Goal: Information Seeking & Learning: Learn about a topic

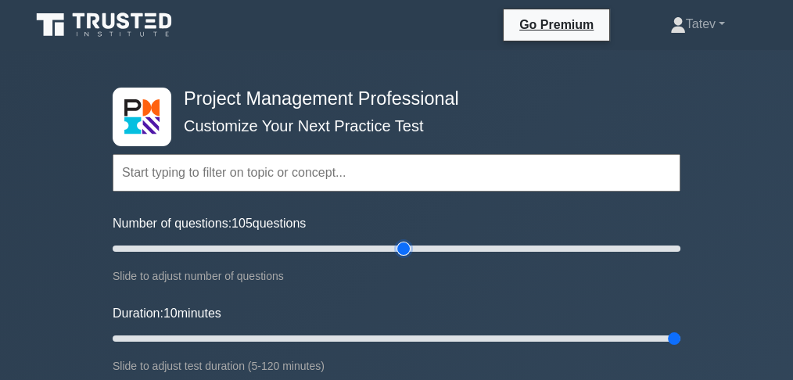
type input "100"
drag, startPoint x: 389, startPoint y: 249, endPoint x: 394, endPoint y: 260, distance: 11.5
click at [394, 258] on input "Number of questions: 100 questions" at bounding box center [397, 248] width 568 height 19
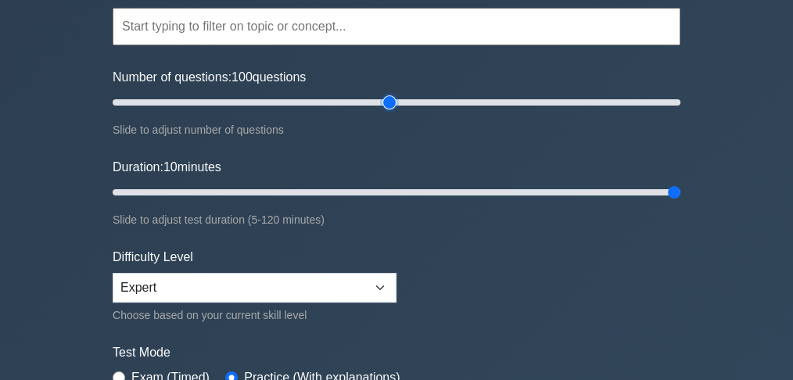
scroll to position [156, 0]
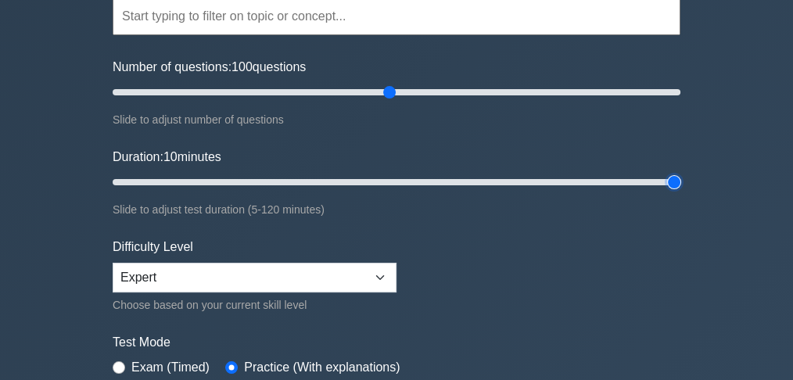
click at [672, 182] on input "Duration: 10 minutes" at bounding box center [397, 182] width 568 height 19
type input "120"
drag, startPoint x: 669, startPoint y: 178, endPoint x: 669, endPoint y: 195, distance: 16.4
click at [669, 192] on input "Duration: 120 minutes" at bounding box center [397, 182] width 568 height 19
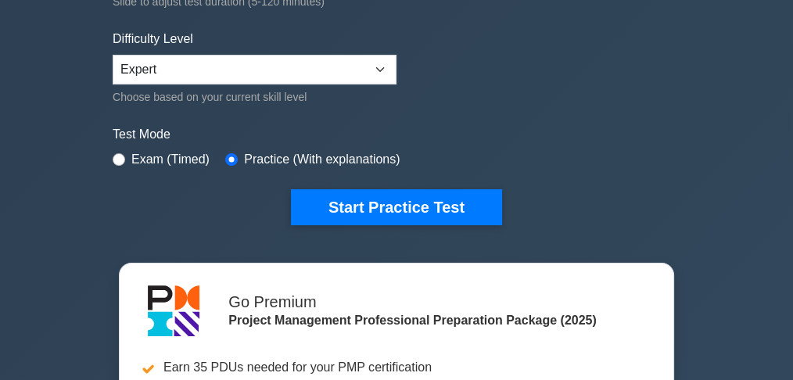
scroll to position [364, 0]
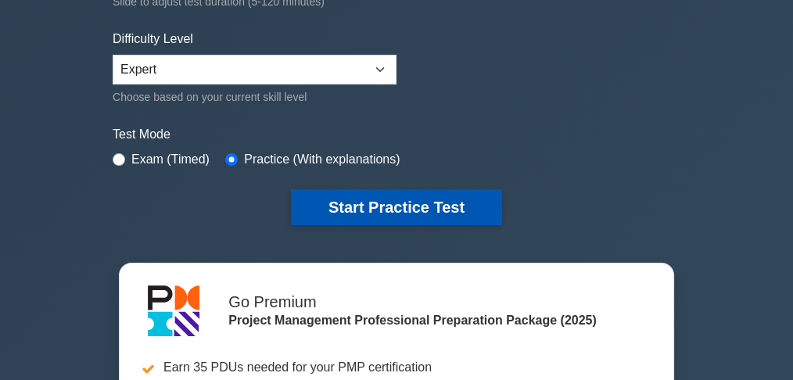
click at [362, 197] on button "Start Practice Test" at bounding box center [396, 207] width 211 height 36
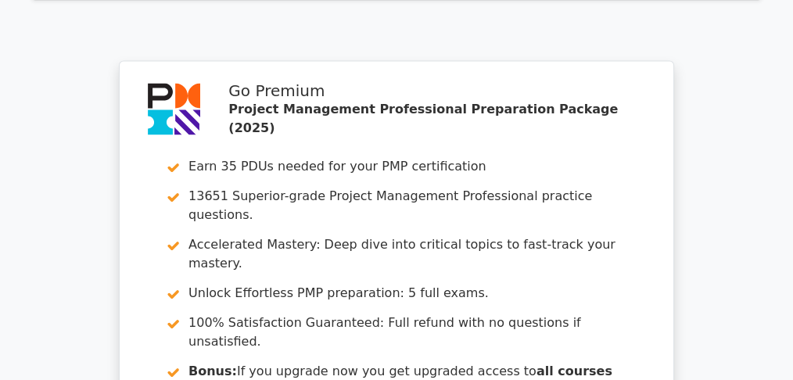
scroll to position [3075, 0]
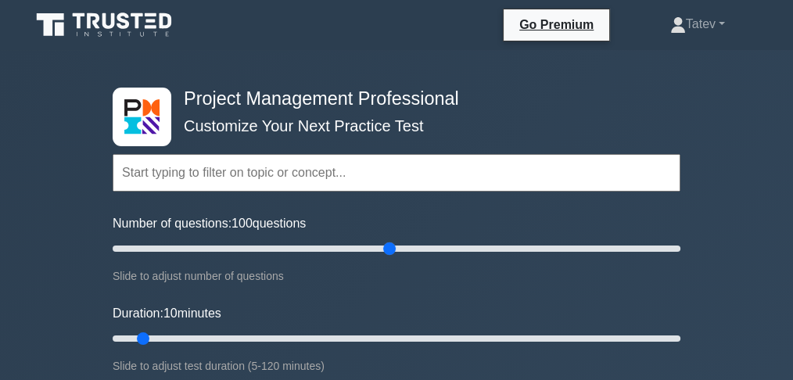
drag, startPoint x: 131, startPoint y: 246, endPoint x: 389, endPoint y: 256, distance: 257.5
type input "100"
click at [389, 256] on input "Number of questions: 100 questions" at bounding box center [397, 248] width 568 height 19
drag, startPoint x: 142, startPoint y: 339, endPoint x: 720, endPoint y: 343, distance: 577.9
type input "120"
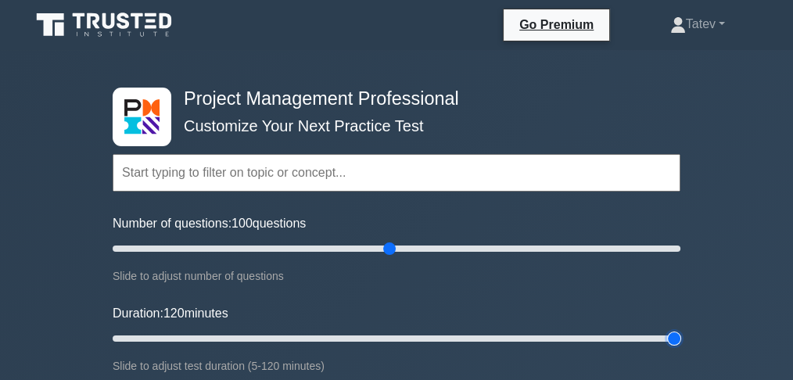
click at [680, 343] on input "Duration: 120 minutes" at bounding box center [397, 338] width 568 height 19
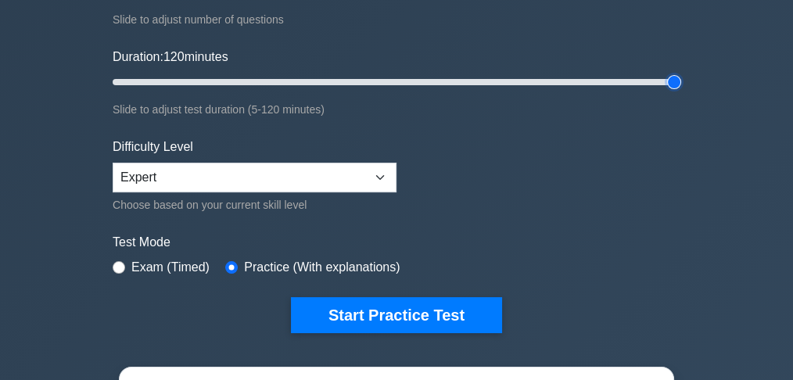
scroll to position [313, 0]
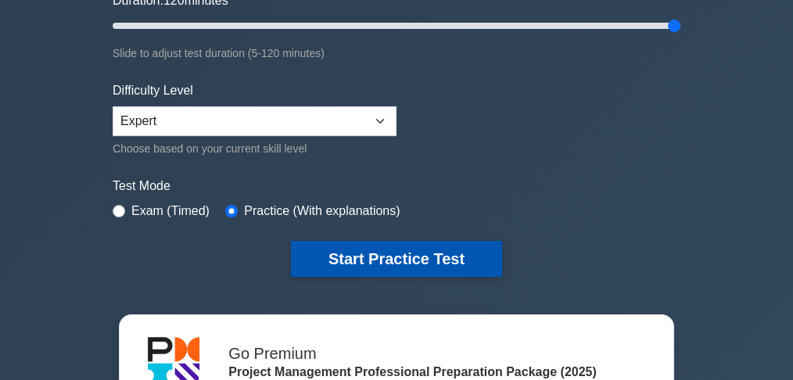
click at [466, 262] on button "Start Practice Test" at bounding box center [396, 259] width 211 height 36
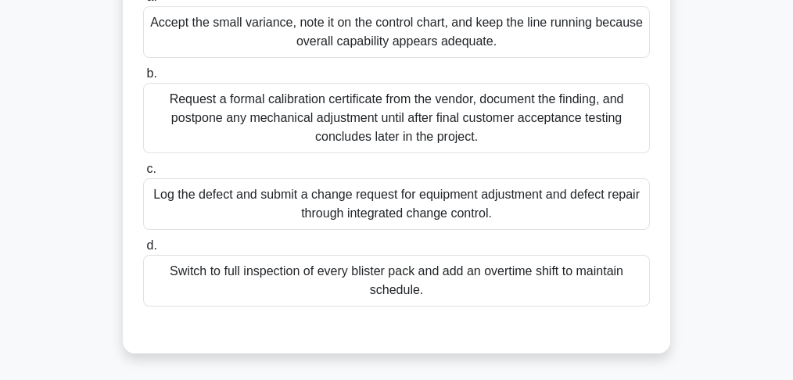
scroll to position [260, 0]
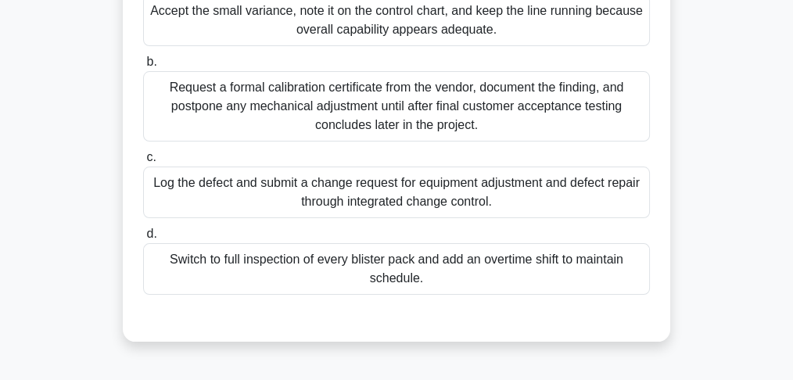
click at [380, 213] on div "Log the defect and submit a change request for equipment adjustment and defect …" at bounding box center [396, 193] width 507 height 52
click at [143, 163] on input "c. Log the defect and submit a change request for equipment adjustment and defe…" at bounding box center [143, 157] width 0 height 10
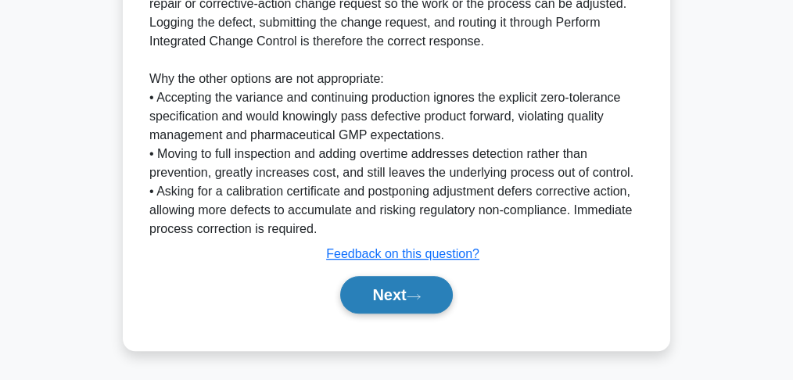
click at [390, 300] on button "Next" at bounding box center [396, 295] width 112 height 38
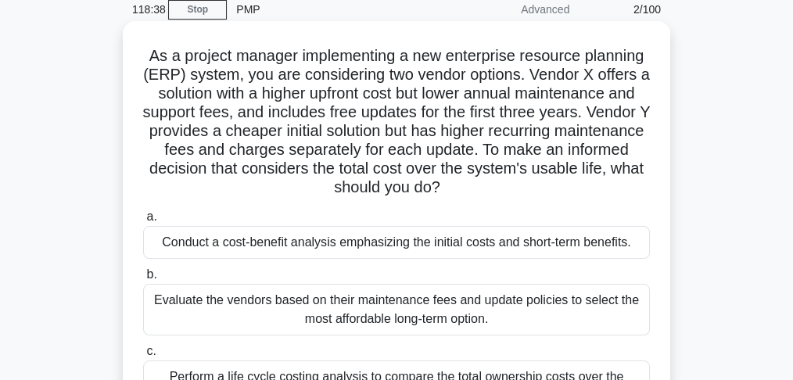
scroll to position [0, 0]
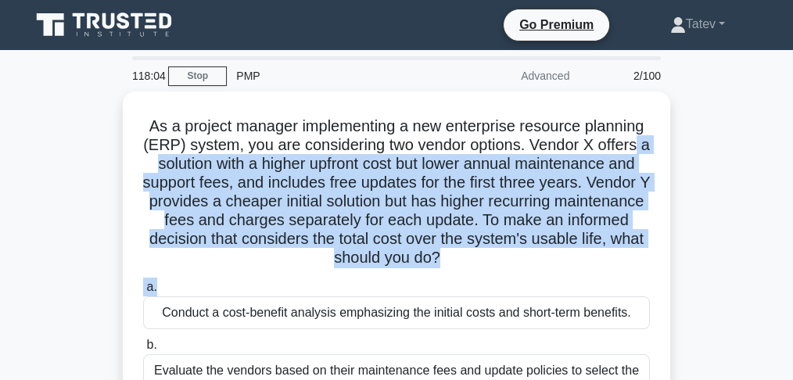
drag, startPoint x: 393, startPoint y: 286, endPoint x: 737, endPoint y: 145, distance: 371.7
click at [737, 145] on div "As a project manager implementing a new enterprise resource planning (ERP) syst…" at bounding box center [396, 357] width 751 height 533
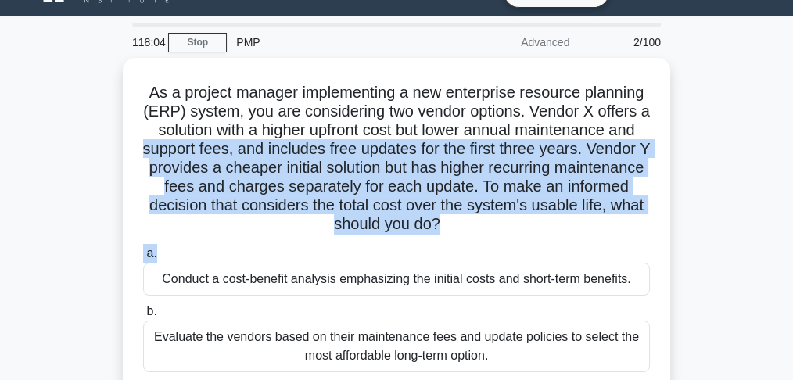
scroll to position [52, 0]
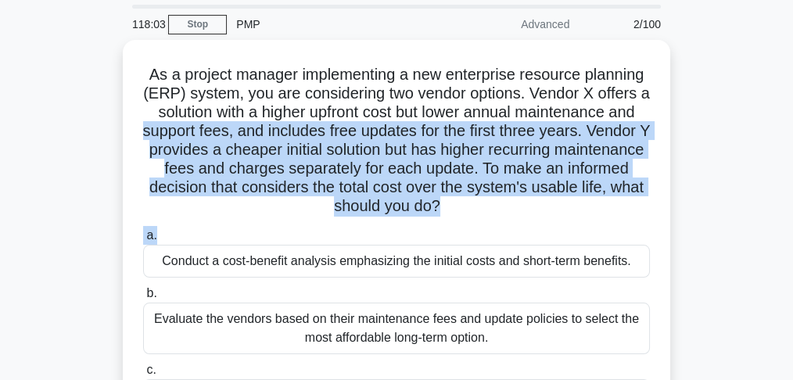
click at [737, 146] on div "As a project manager implementing a new enterprise resource planning (ERP) syst…" at bounding box center [396, 306] width 751 height 533
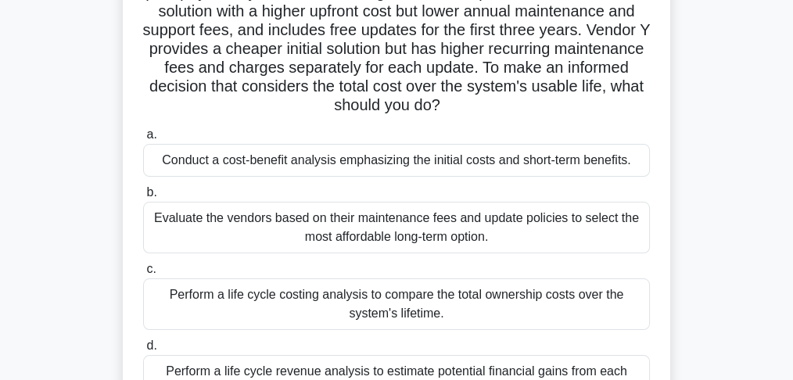
scroll to position [208, 0]
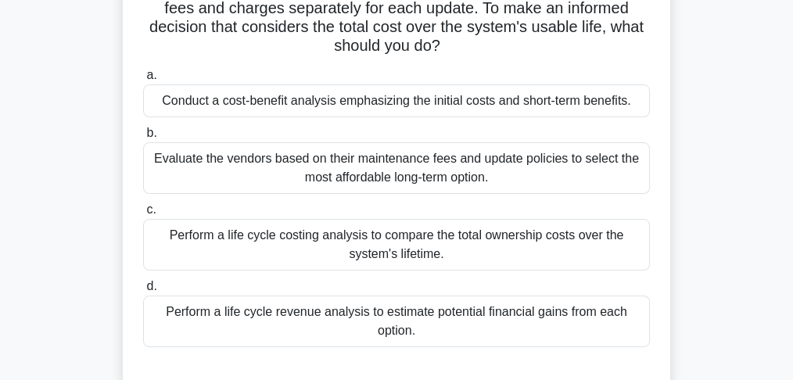
click at [489, 264] on div "Perform a life cycle costing analysis to compare the total ownership costs over…" at bounding box center [396, 245] width 507 height 52
click at [143, 215] on input "c. Perform a life cycle costing analysis to compare the total ownership costs o…" at bounding box center [143, 210] width 0 height 10
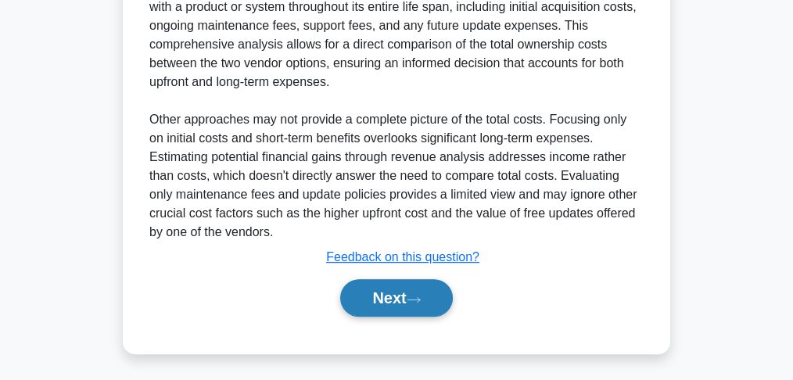
click at [414, 299] on icon at bounding box center [414, 300] width 14 height 9
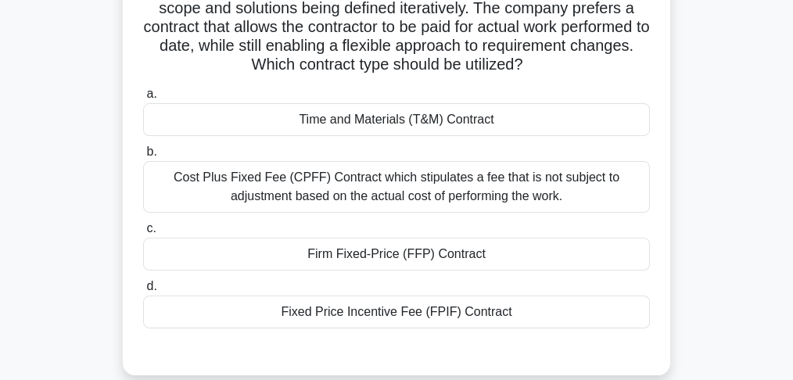
scroll to position [156, 0]
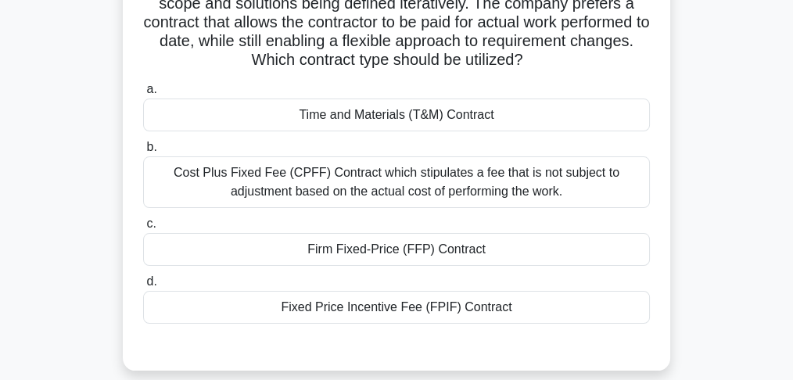
click at [326, 178] on div "Cost Plus Fixed Fee (CPFF) Contract which stipulates a fee that is not subject …" at bounding box center [396, 182] width 507 height 52
click at [143, 152] on input "b. Cost Plus Fixed Fee (CPFF) Contract which stipulates a fee that is not subje…" at bounding box center [143, 147] width 0 height 10
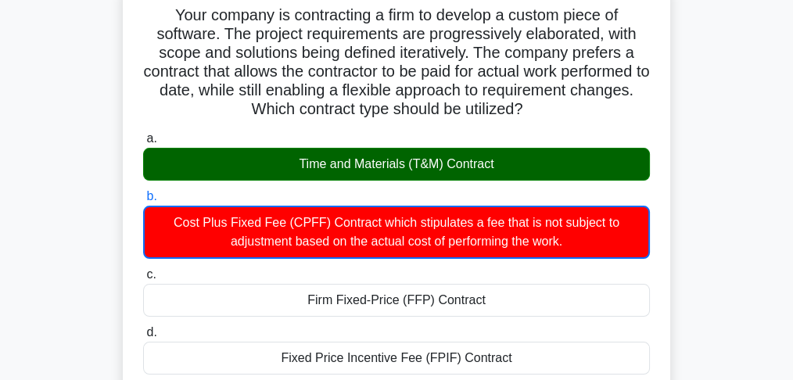
scroll to position [52, 0]
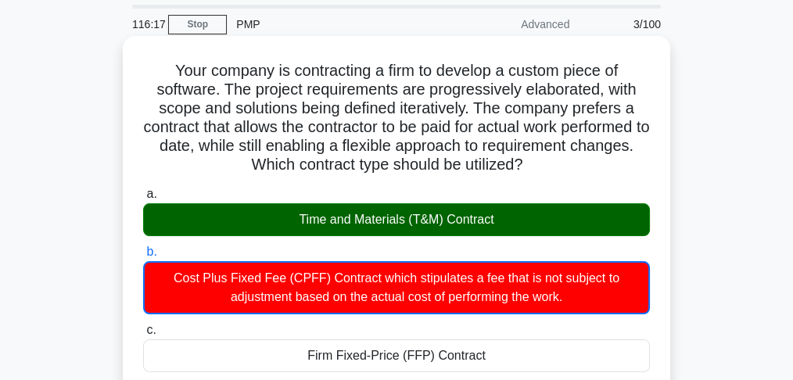
drag, startPoint x: 611, startPoint y: 159, endPoint x: 164, endPoint y: 75, distance: 454.3
click at [164, 75] on h5 "Your company is contracting a firm to develop a custom piece of software. The p…" at bounding box center [397, 118] width 510 height 114
copy h5 "Your company is contracting a firm to develop a custom piece of software. The p…"
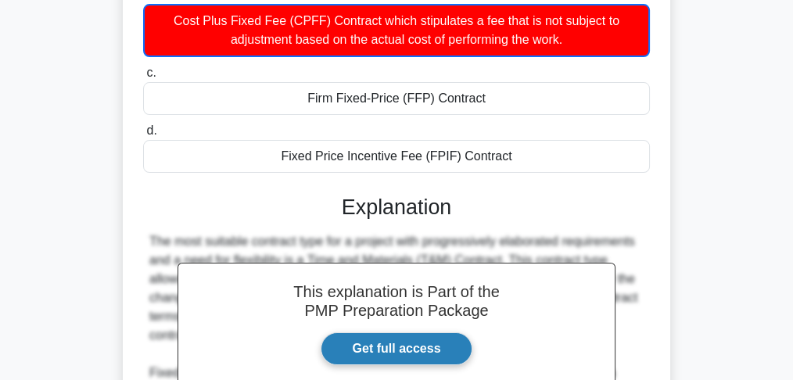
scroll to position [364, 0]
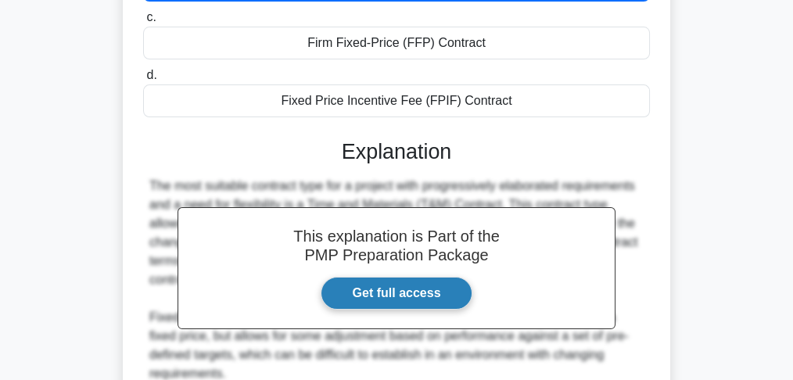
click at [370, 291] on link "Get full access" at bounding box center [397, 293] width 152 height 33
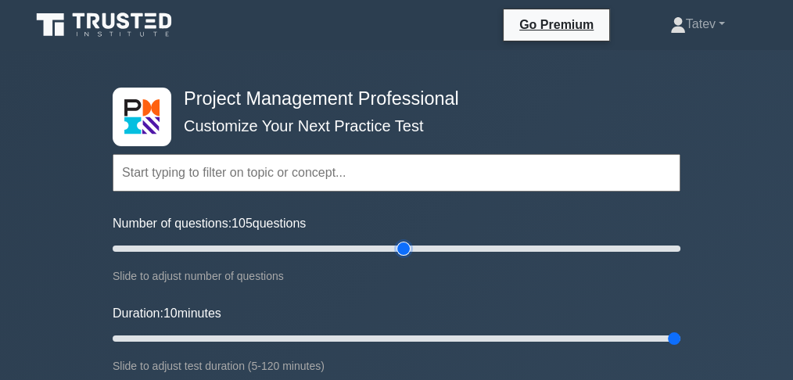
type input "100"
click at [393, 252] on input "Number of questions: 100 questions" at bounding box center [397, 248] width 568 height 19
click at [676, 335] on input "Duration: 10 minutes" at bounding box center [397, 338] width 568 height 19
drag, startPoint x: 674, startPoint y: 335, endPoint x: 633, endPoint y: 335, distance: 40.7
click at [633, 335] on input "Duration: 110 minutes" at bounding box center [397, 338] width 568 height 19
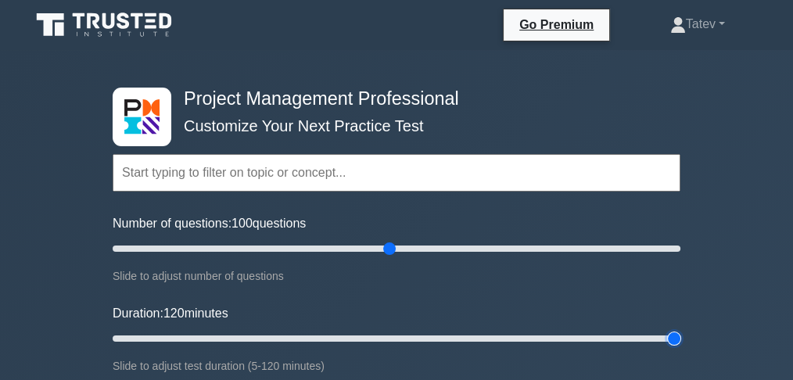
drag, startPoint x: 628, startPoint y: 335, endPoint x: 687, endPoint y: 332, distance: 58.7
type input "120"
click at [680, 332] on input "Duration: 120 minutes" at bounding box center [397, 338] width 568 height 19
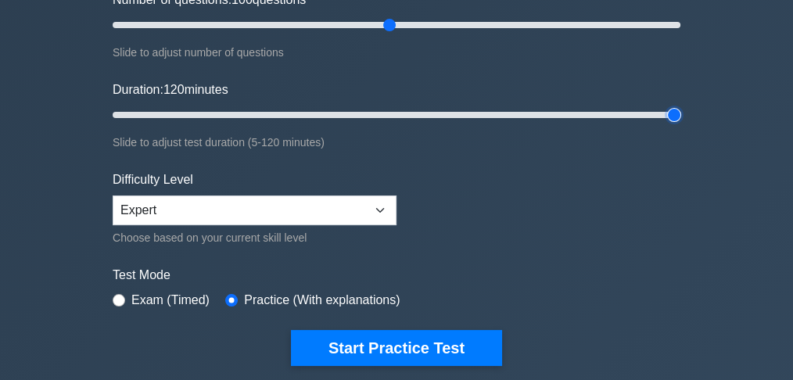
scroll to position [313, 0]
